Goal: Task Accomplishment & Management: Use online tool/utility

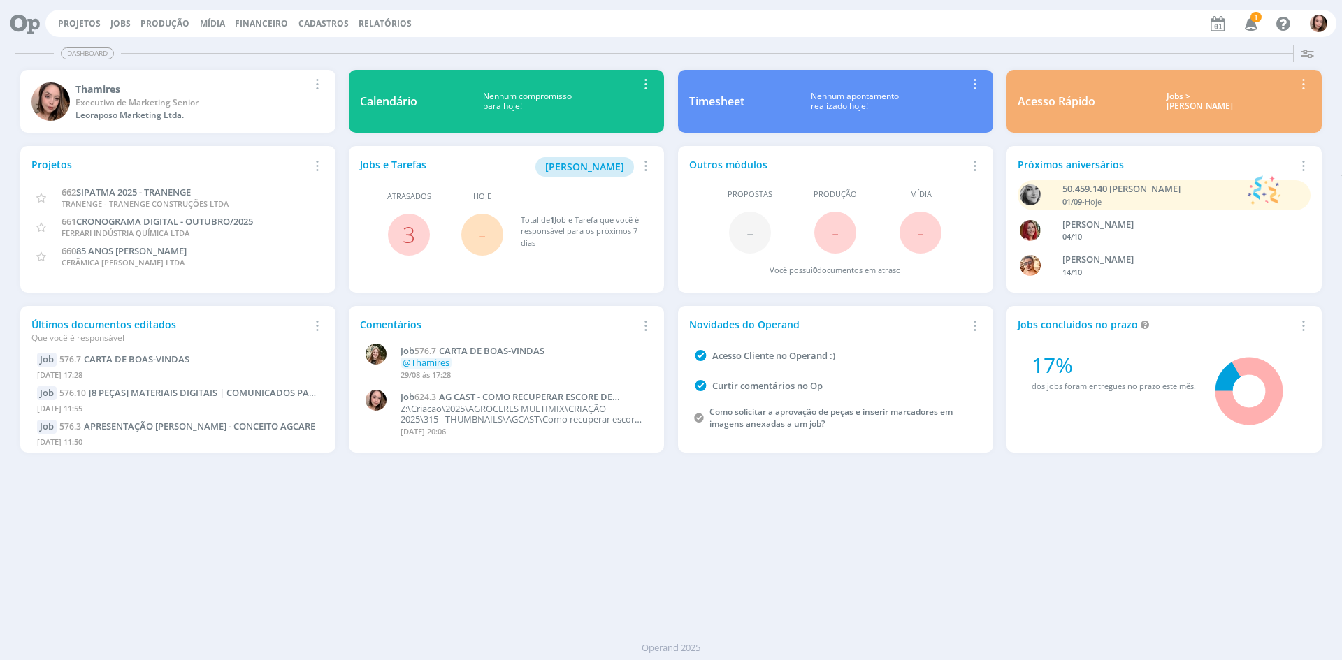
click at [525, 354] on span "CARTA DE BOAS-VINDAS" at bounding box center [492, 350] width 106 height 13
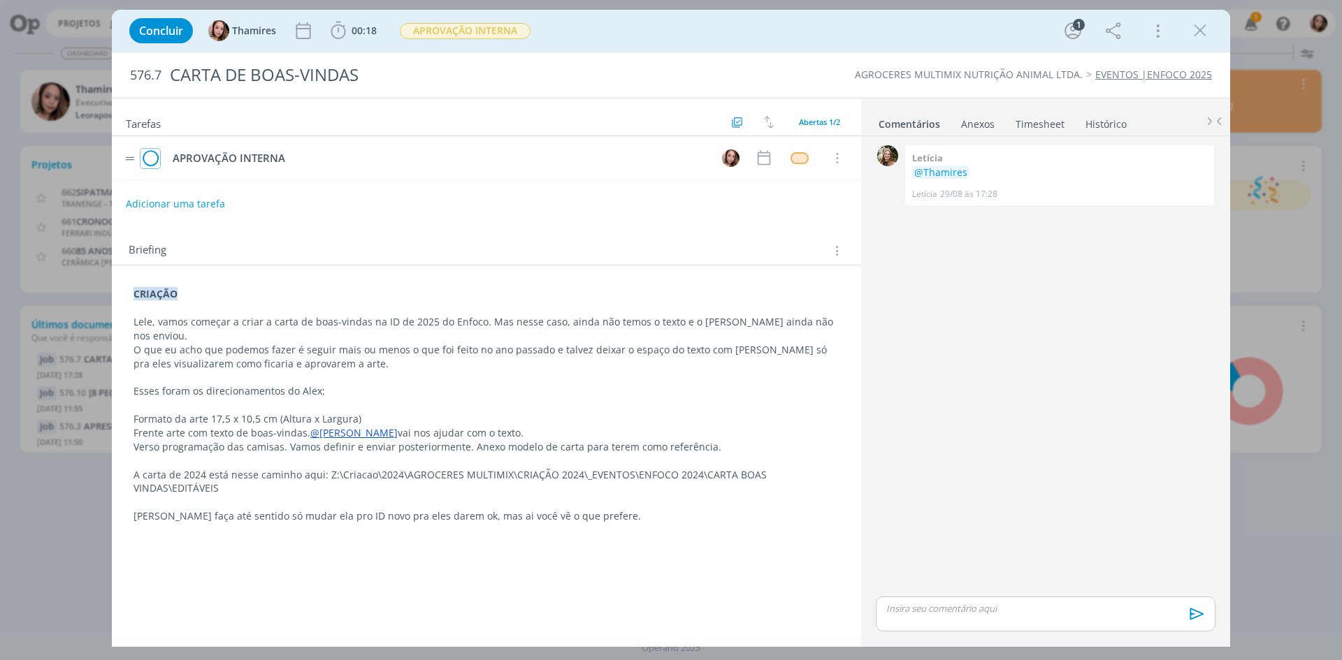
click at [153, 164] on icon "dialog" at bounding box center [150, 158] width 20 height 21
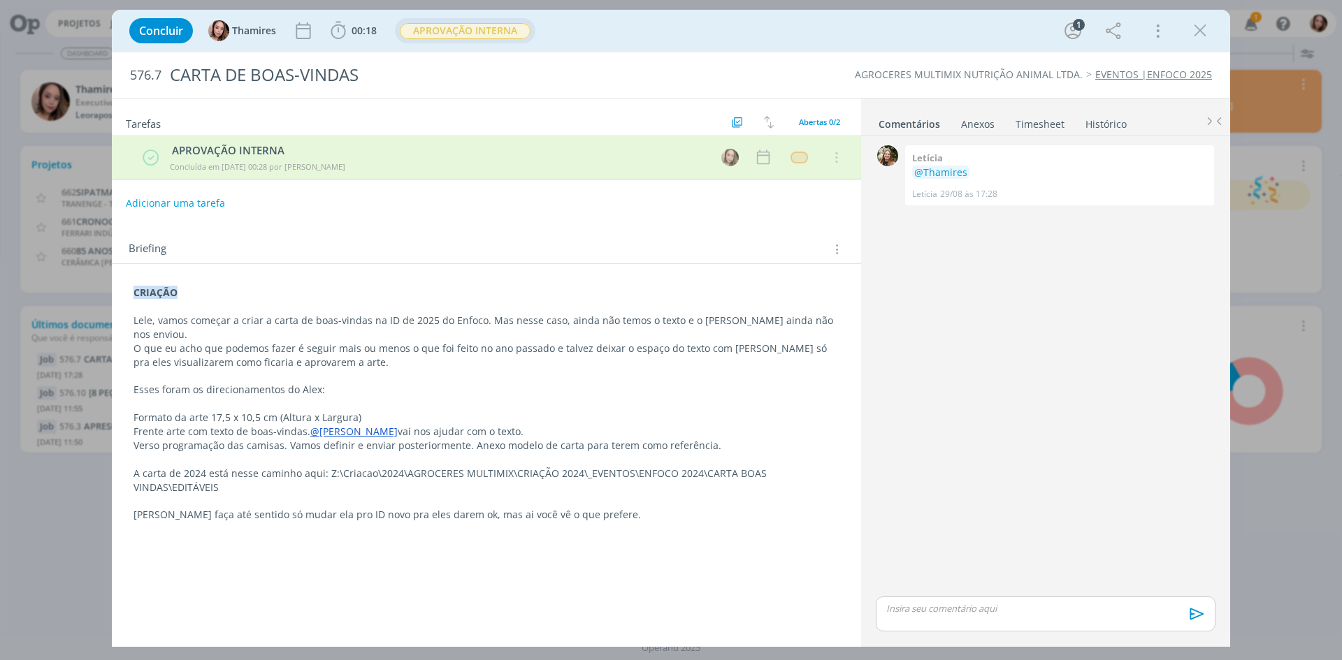
click at [438, 34] on span "APROVAÇÃO INTERNA" at bounding box center [465, 31] width 131 height 16
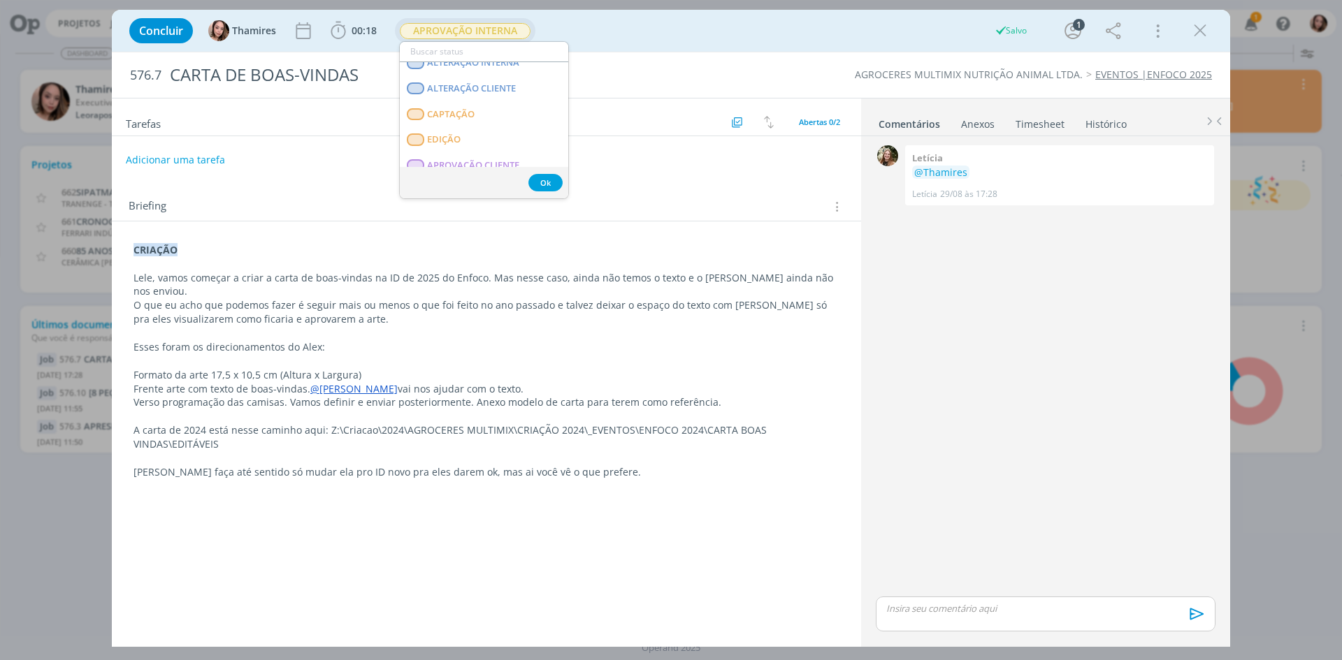
scroll to position [210, 0]
click at [488, 97] on span "APROVAÇÃO CLIENTE" at bounding box center [473, 95] width 92 height 11
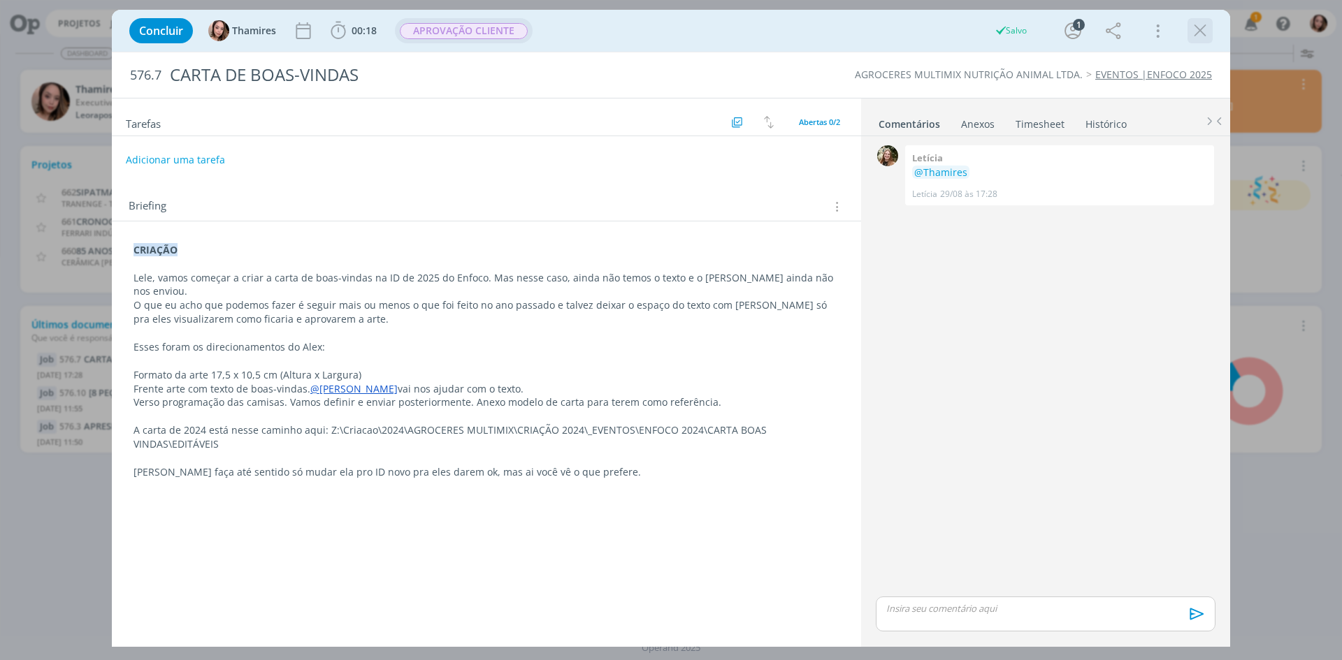
click at [1200, 32] on icon "dialog" at bounding box center [1199, 30] width 21 height 21
